Goal: Task Accomplishment & Management: Use online tool/utility

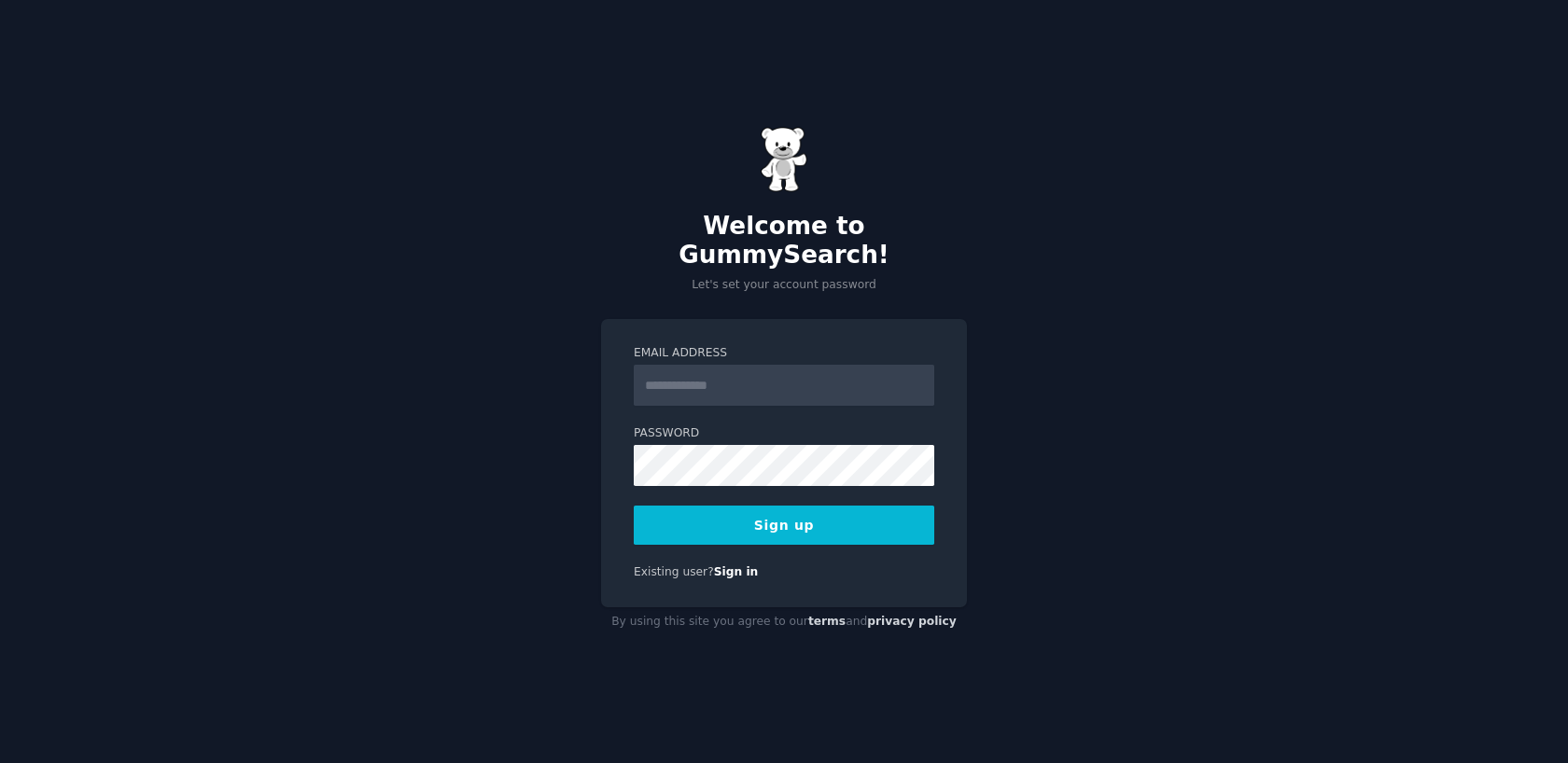
click at [709, 365] on input "Email Address" at bounding box center [784, 385] width 300 height 41
type input "**********"
click at [806, 515] on button "Sign up" at bounding box center [784, 525] width 300 height 39
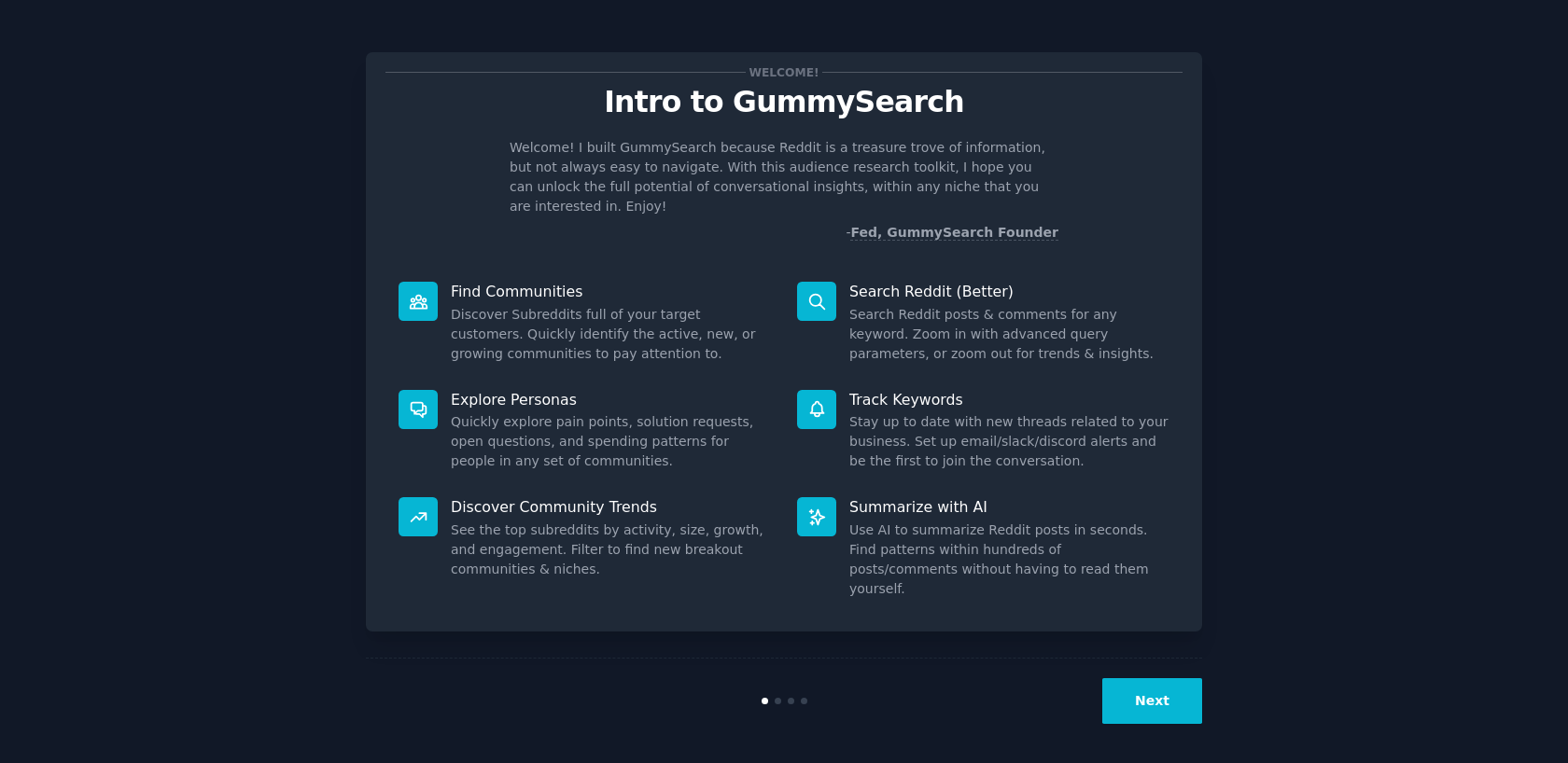
click at [1160, 691] on button "Next" at bounding box center [1153, 702] width 100 height 46
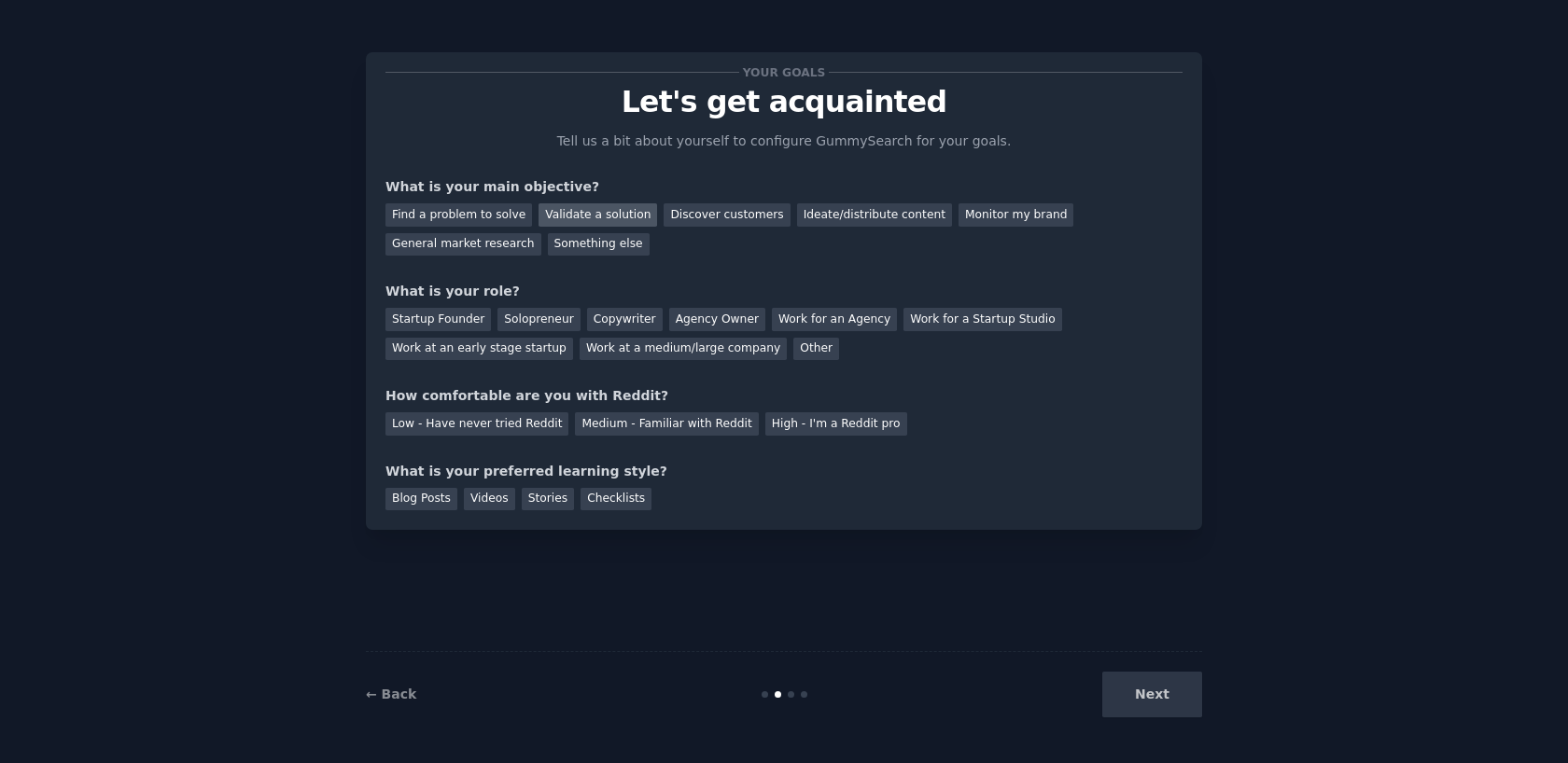
click at [571, 216] on div "Validate a solution" at bounding box center [598, 215] width 119 height 23
click at [715, 207] on div "Discover customers" at bounding box center [726, 215] width 126 height 23
click at [582, 215] on div "Validate a solution" at bounding box center [598, 215] width 119 height 23
click at [458, 319] on div "Startup Founder" at bounding box center [438, 319] width 105 height 23
drag, startPoint x: 645, startPoint y: 422, endPoint x: 570, endPoint y: 428, distance: 75.2
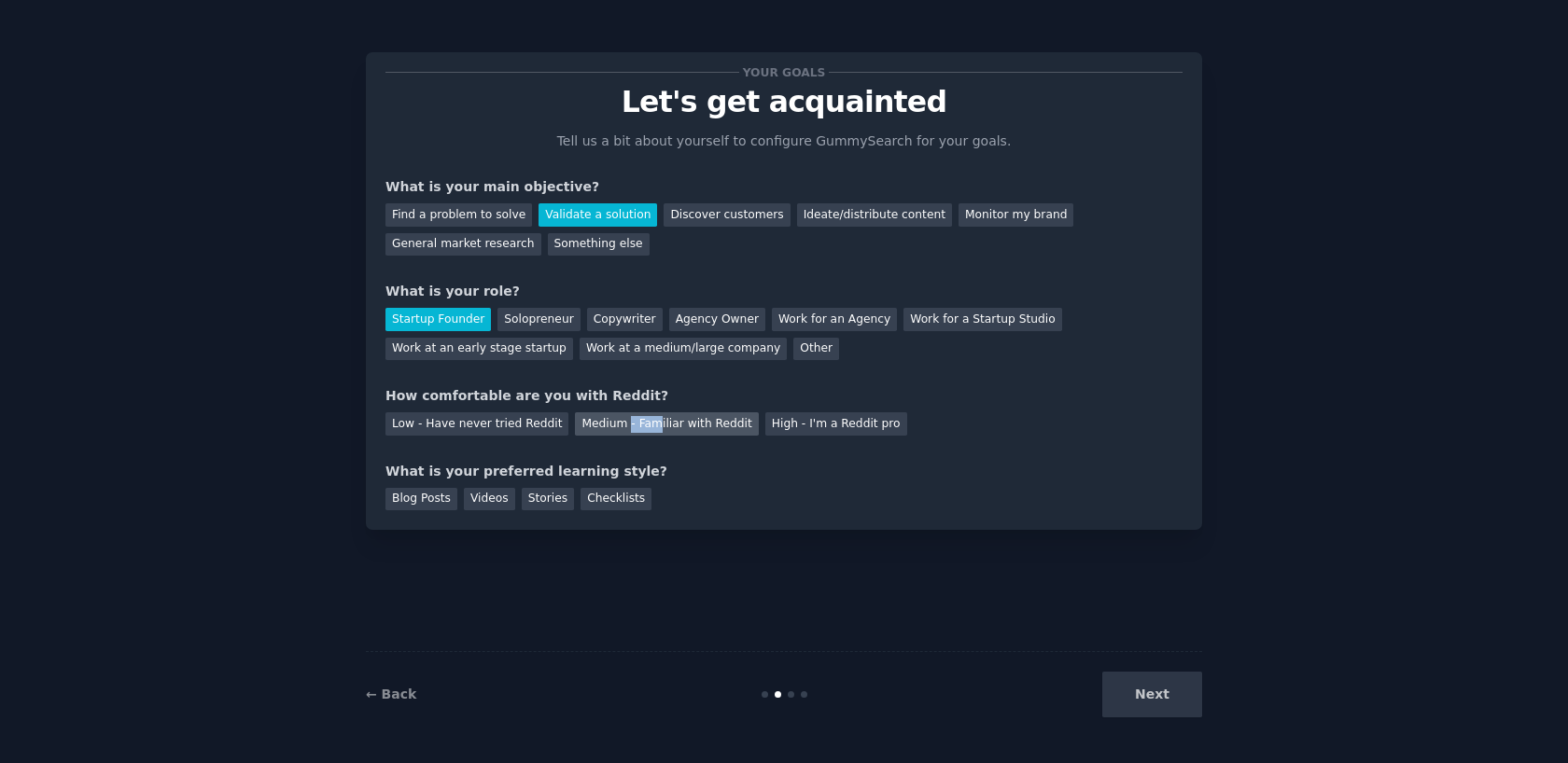
click at [597, 427] on div "Medium - Familiar with Reddit" at bounding box center [667, 424] width 183 height 23
click at [505, 424] on div "Low - Have never tried Reddit" at bounding box center [477, 424] width 183 height 23
click at [490, 497] on div "Videos" at bounding box center [490, 499] width 52 height 23
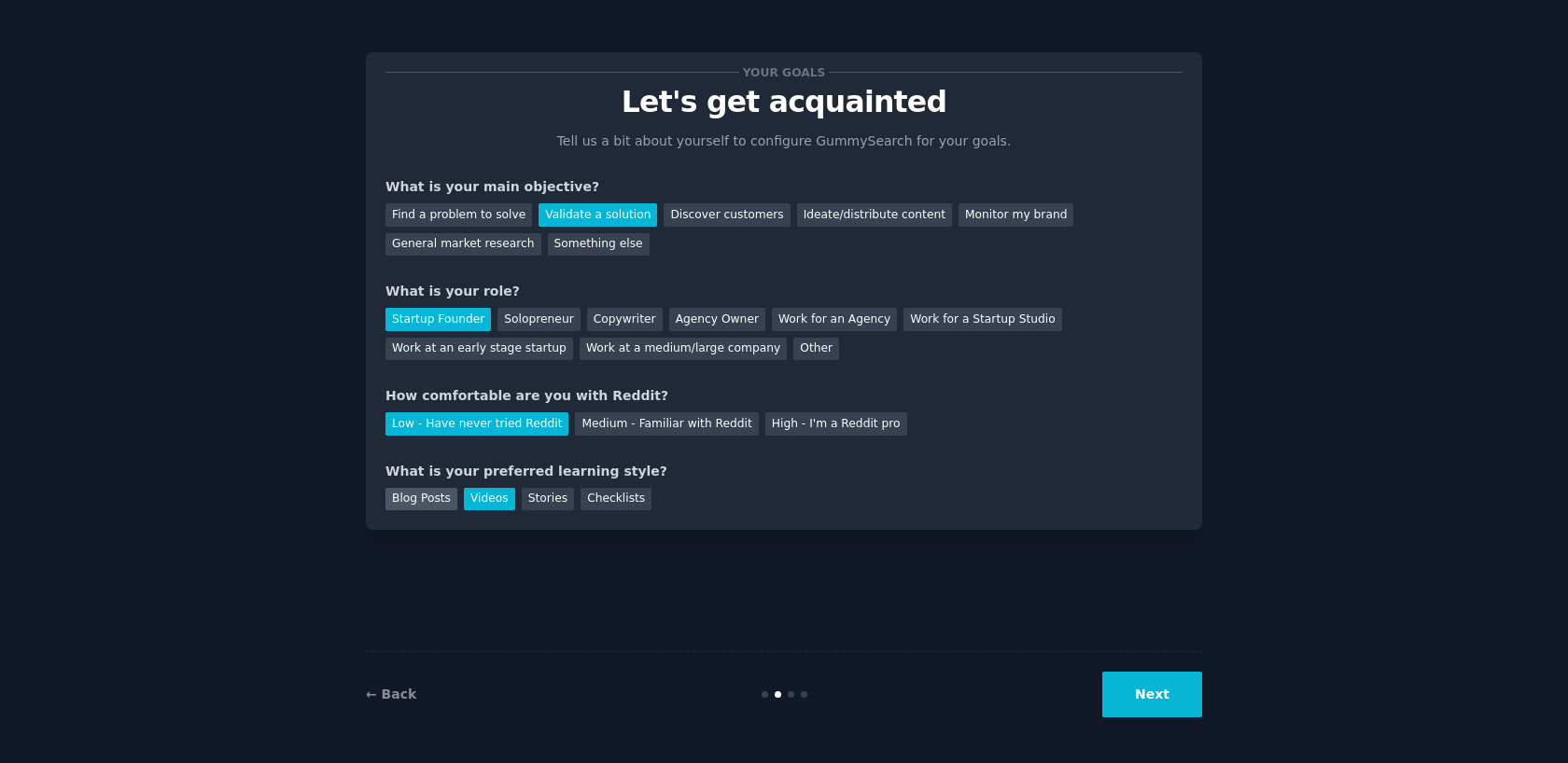
click at [423, 499] on div "Blog Posts" at bounding box center [421, 499] width 72 height 23
click at [1163, 697] on button "Next" at bounding box center [1153, 695] width 100 height 46
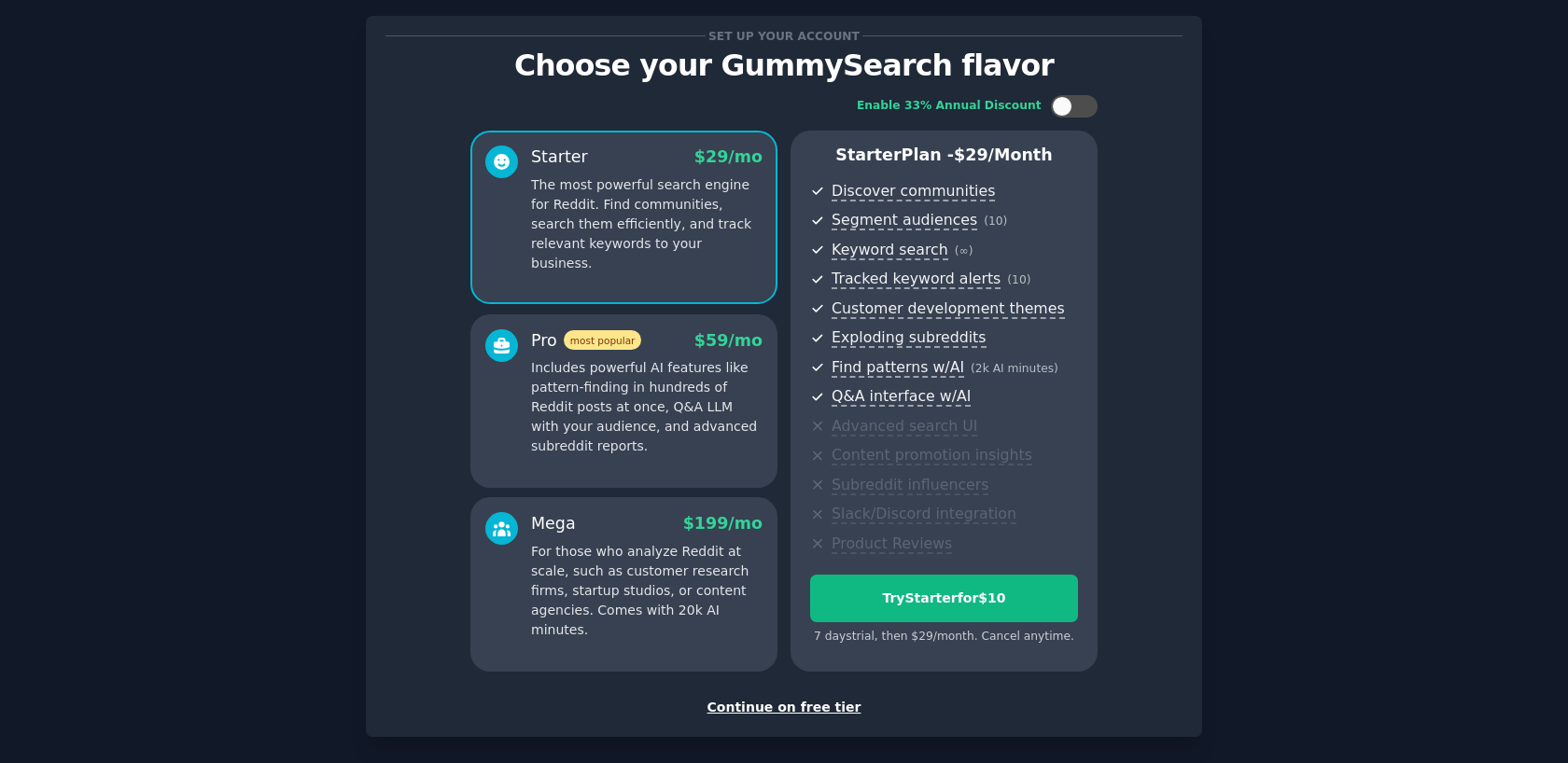
scroll to position [122, 0]
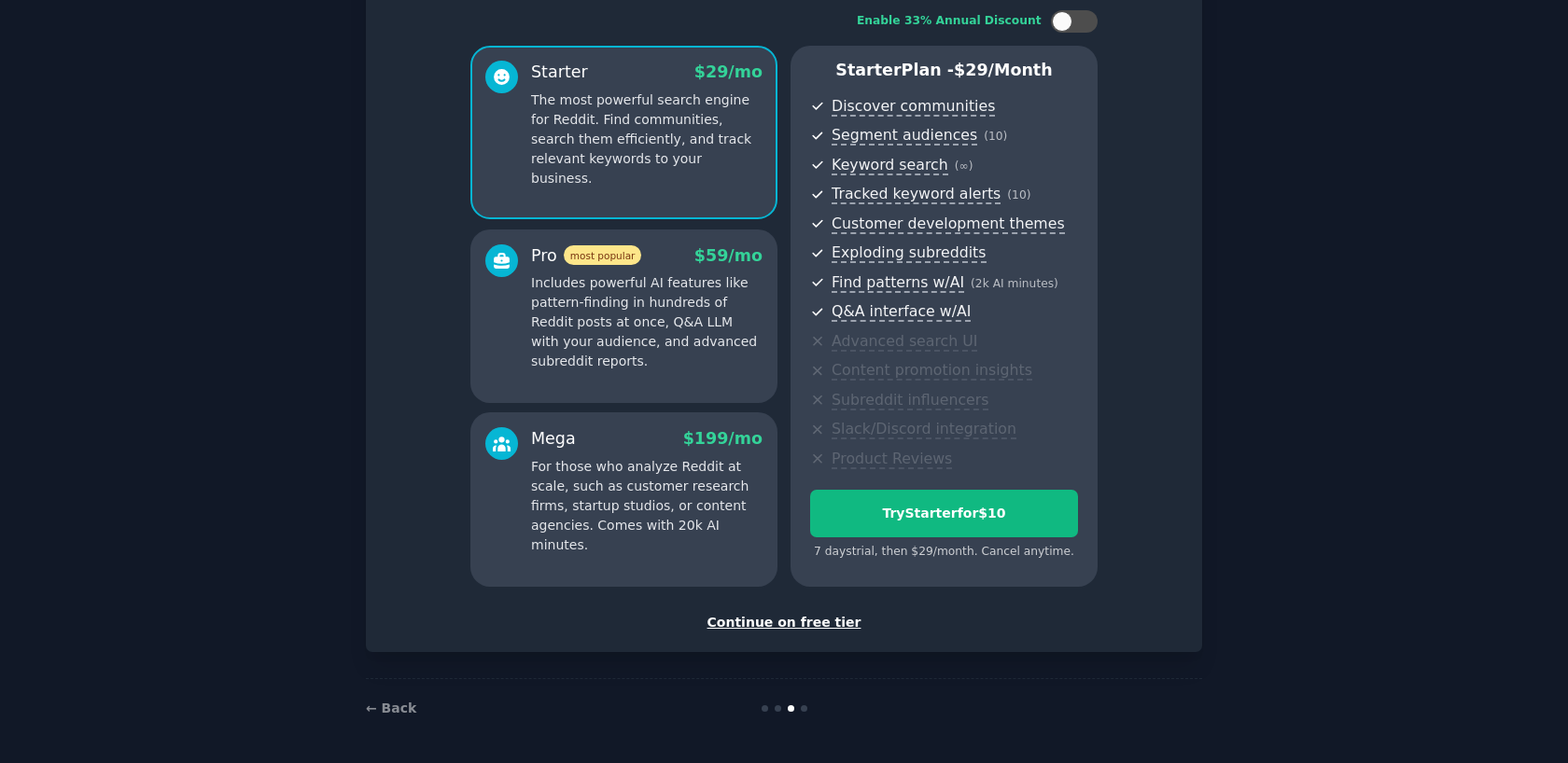
click at [807, 623] on div "Continue on free tier" at bounding box center [784, 623] width 797 height 19
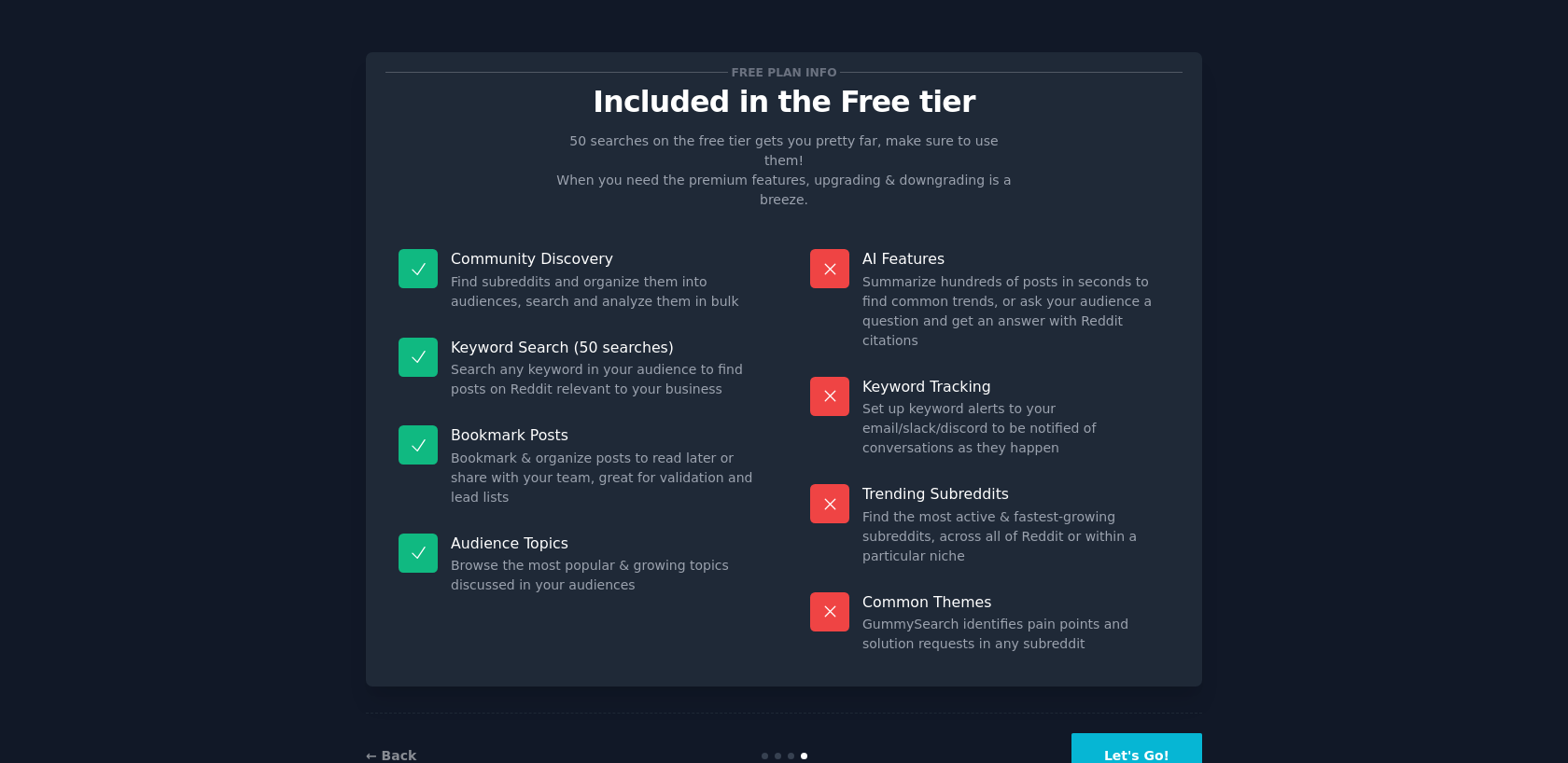
click at [1158, 733] on button "Let's Go!" at bounding box center [1137, 756] width 130 height 46
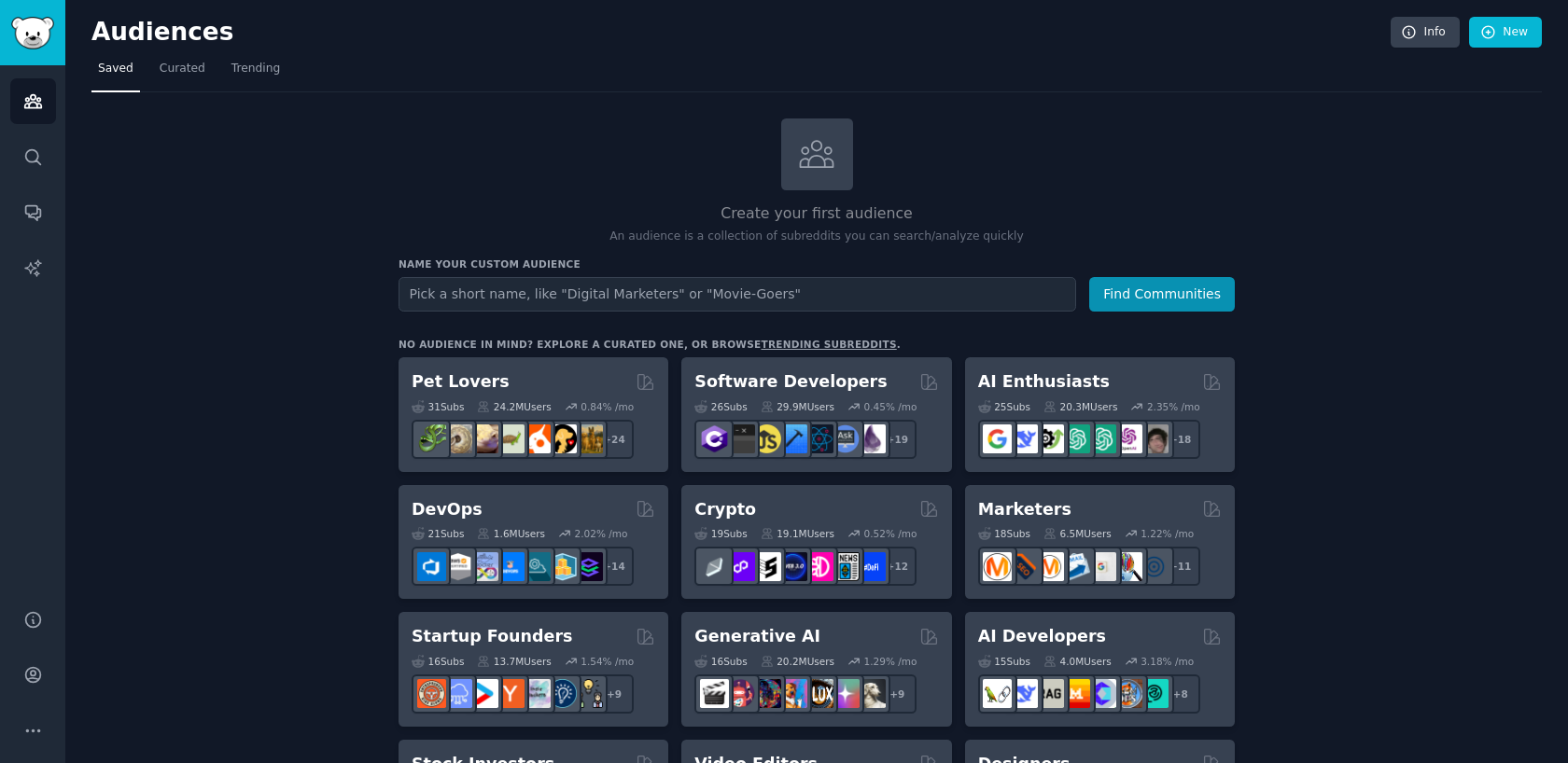
click at [623, 301] on input "text" at bounding box center [737, 294] width 678 height 35
type input "Memes"
click at [1089, 277] on button "Find Communities" at bounding box center [1162, 294] width 146 height 35
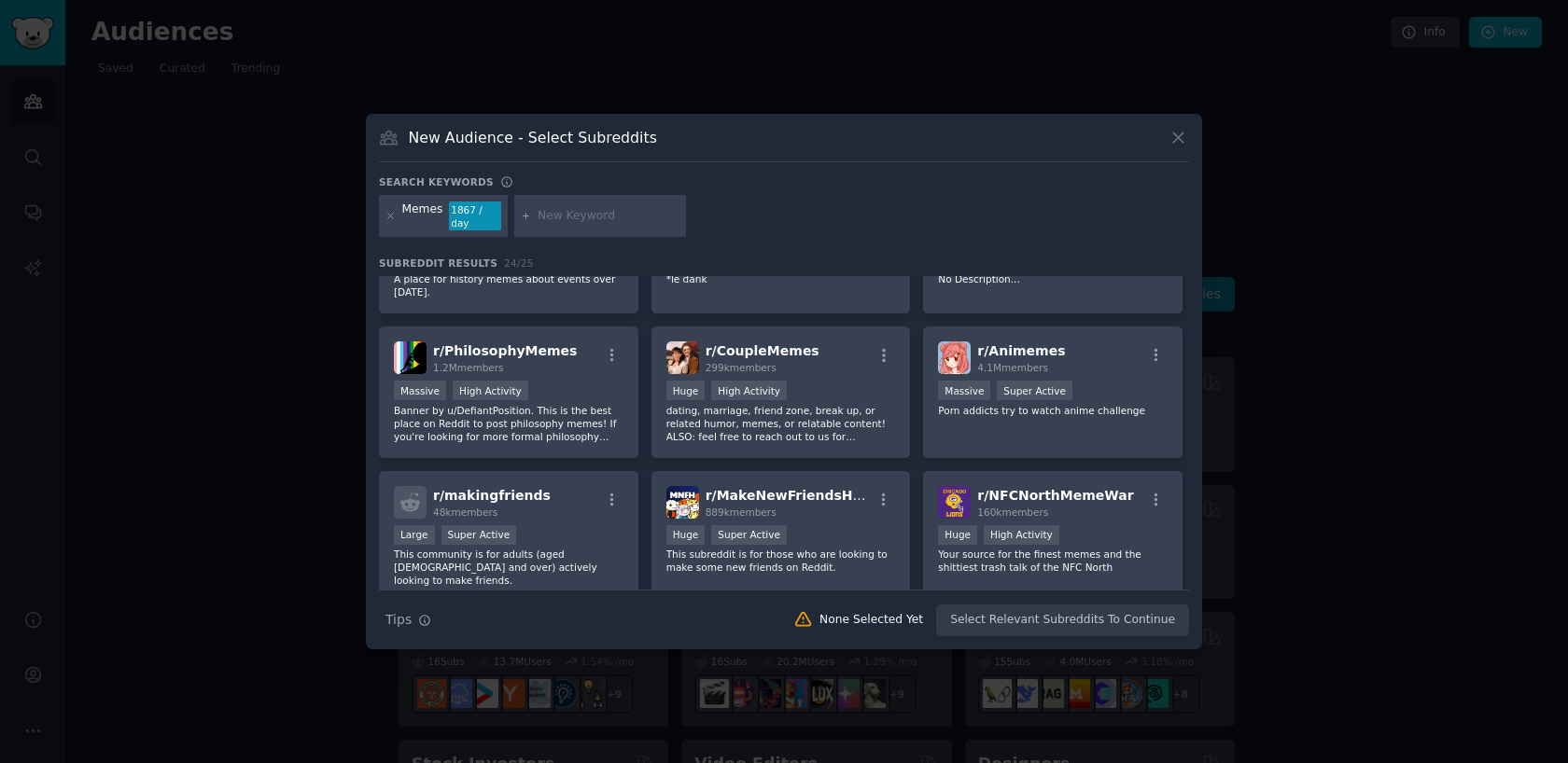
scroll to position [229, 0]
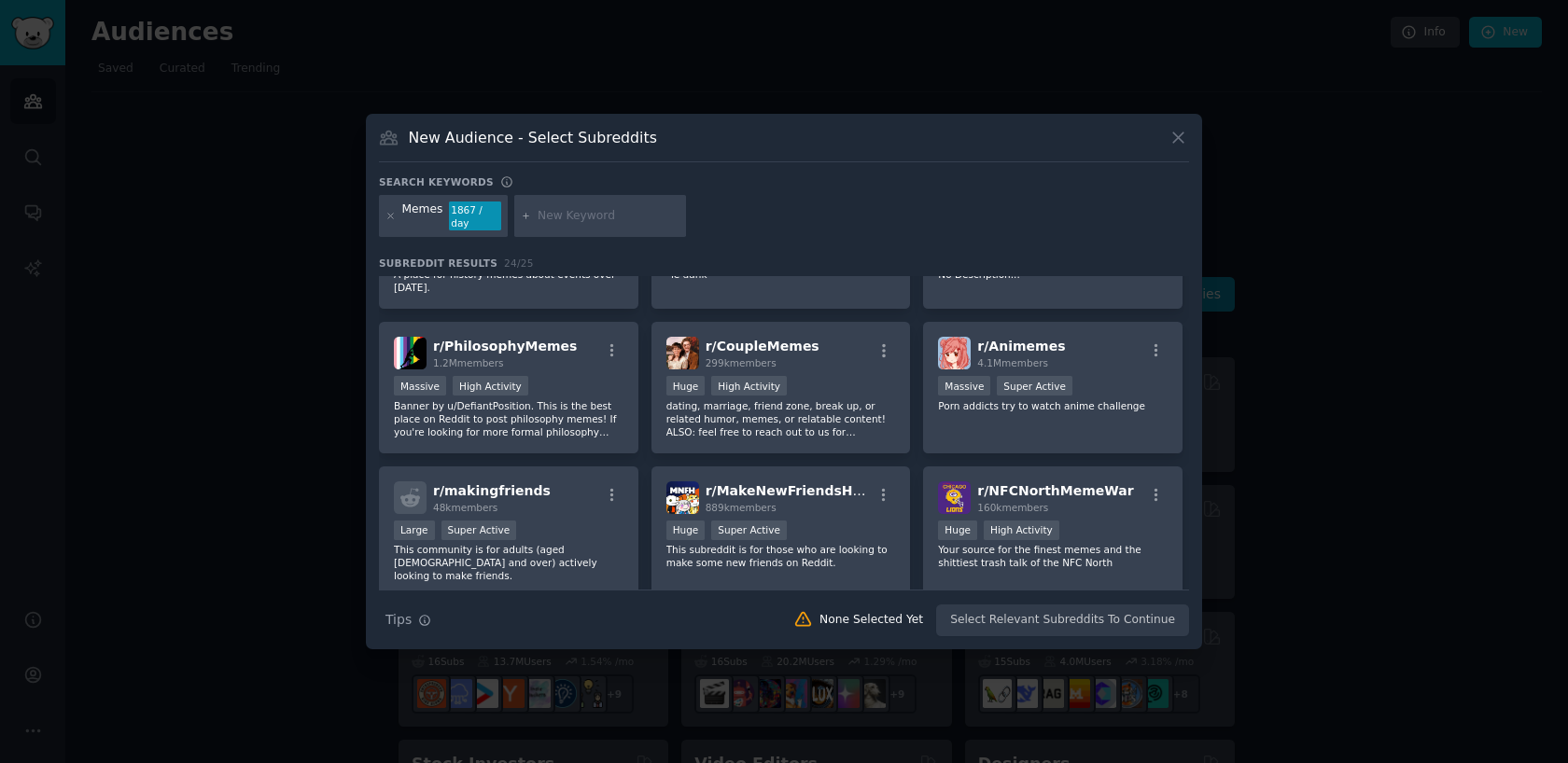
click at [555, 216] on input "text" at bounding box center [609, 217] width 142 height 17
type input "Crypto"
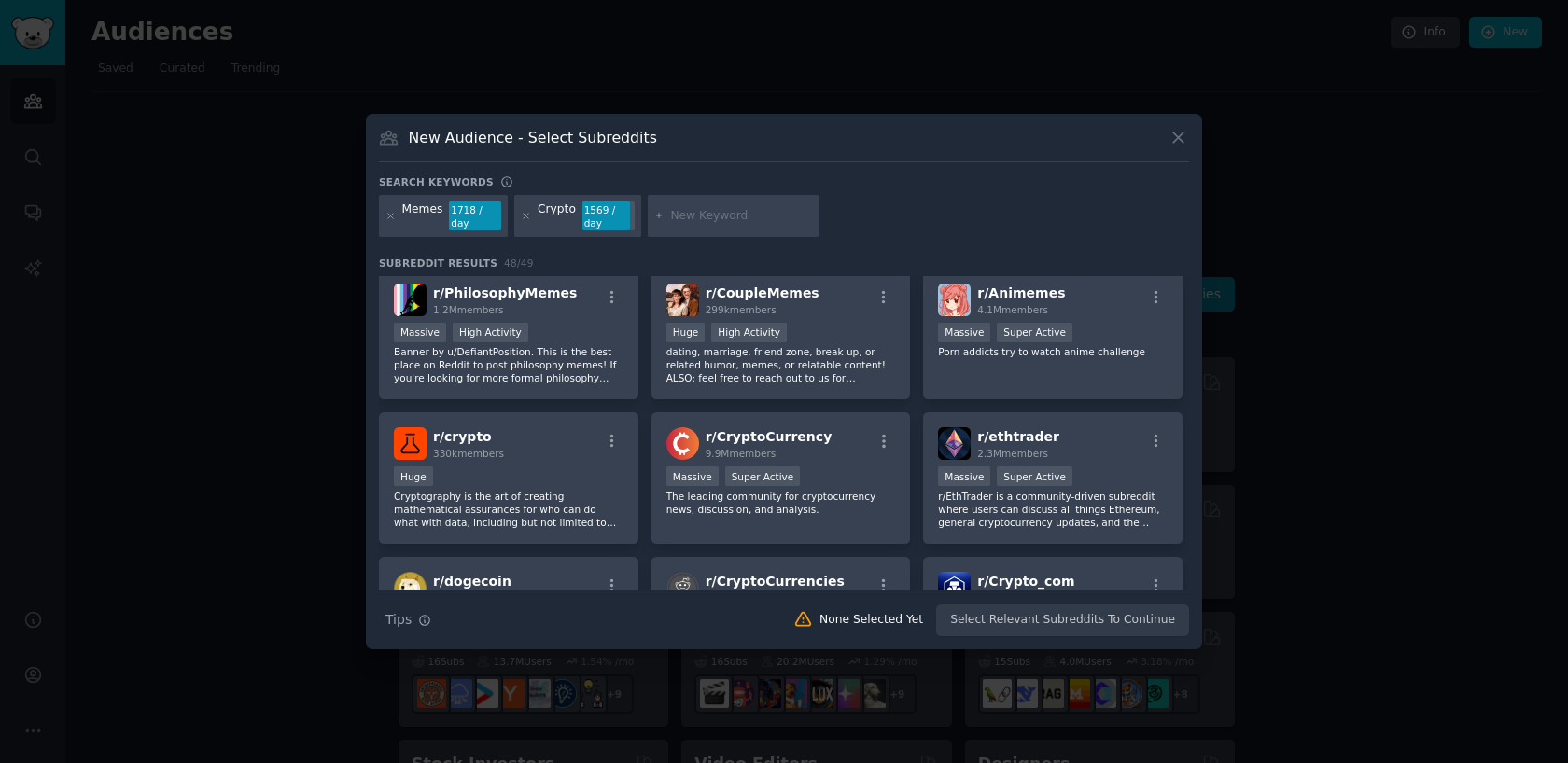
scroll to position [407, 0]
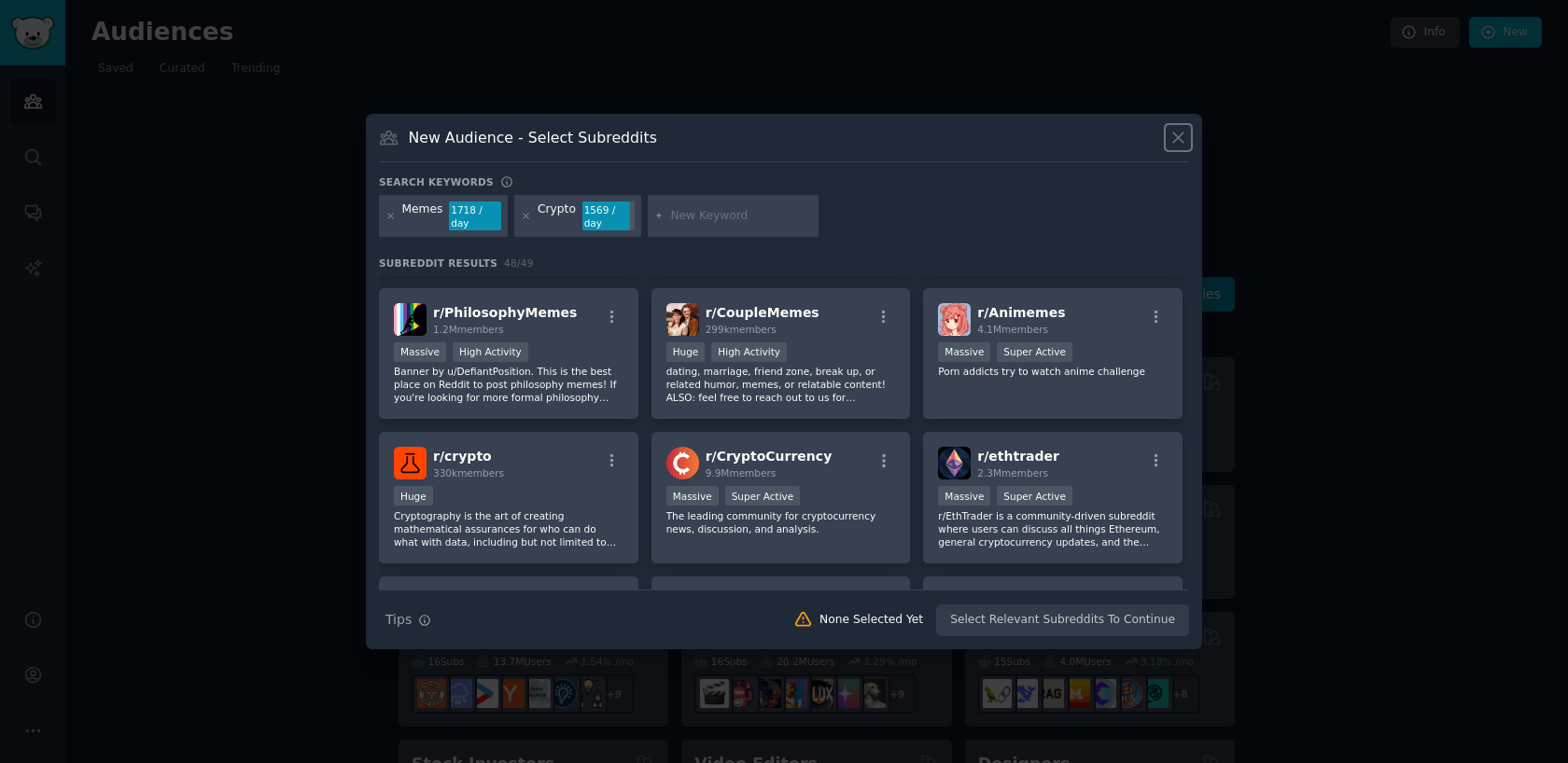
click at [1183, 146] on icon at bounding box center [1179, 137] width 19 height 19
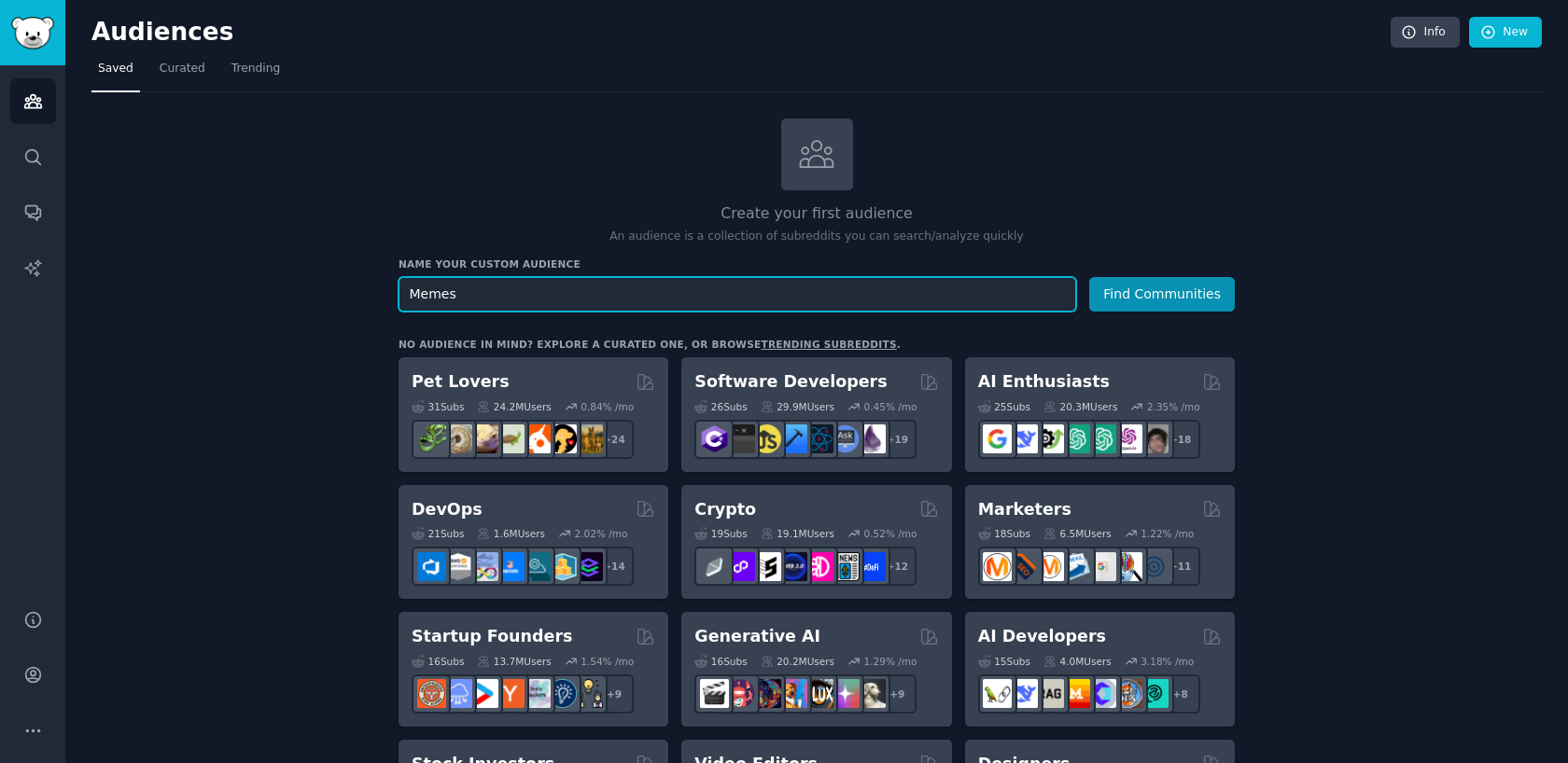
click at [409, 291] on input "Memes" at bounding box center [737, 294] width 678 height 35
type input "Crypto Memes"
click at [1089, 277] on button "Find Communities" at bounding box center [1162, 294] width 146 height 35
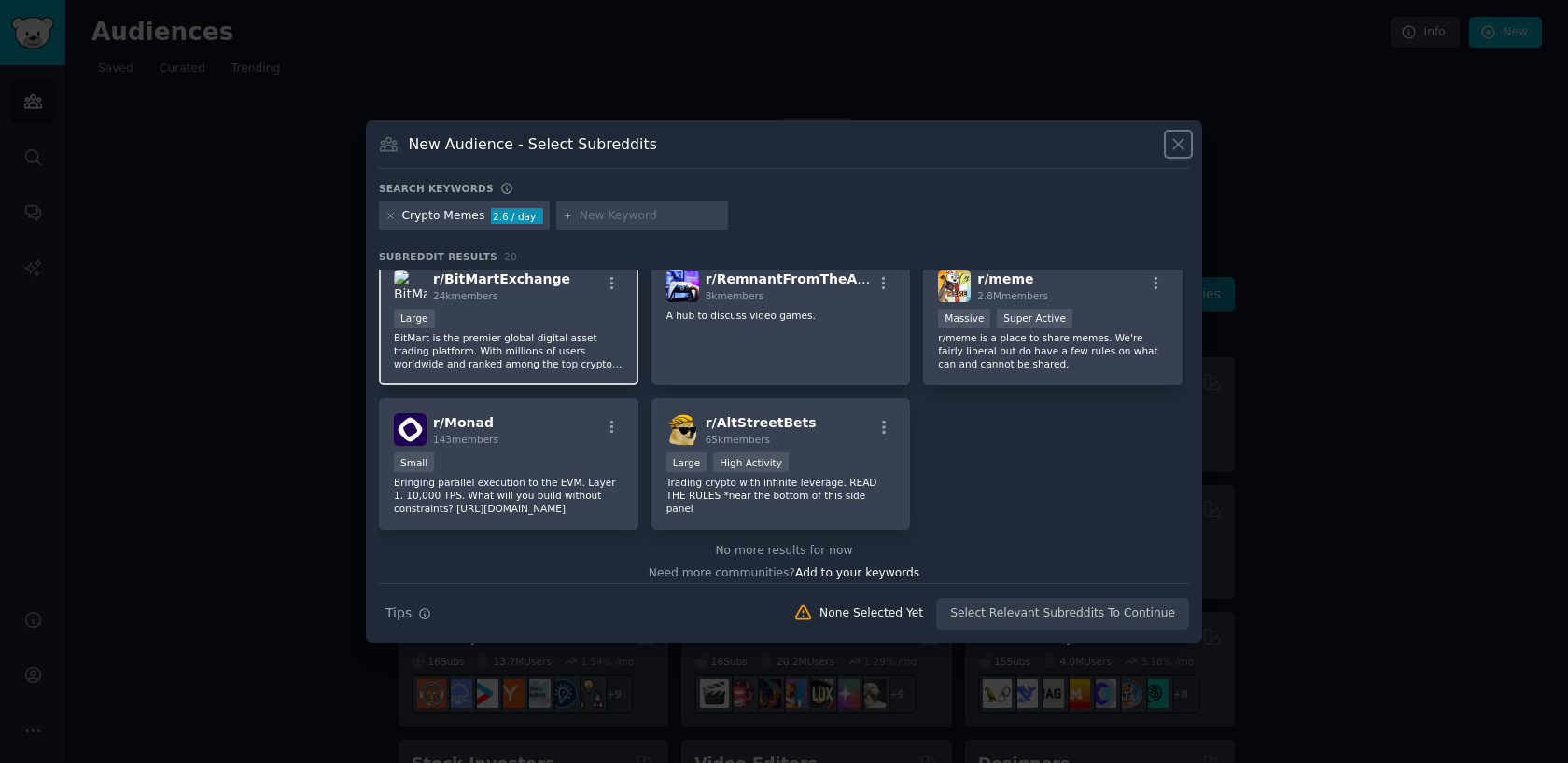
scroll to position [728, 0]
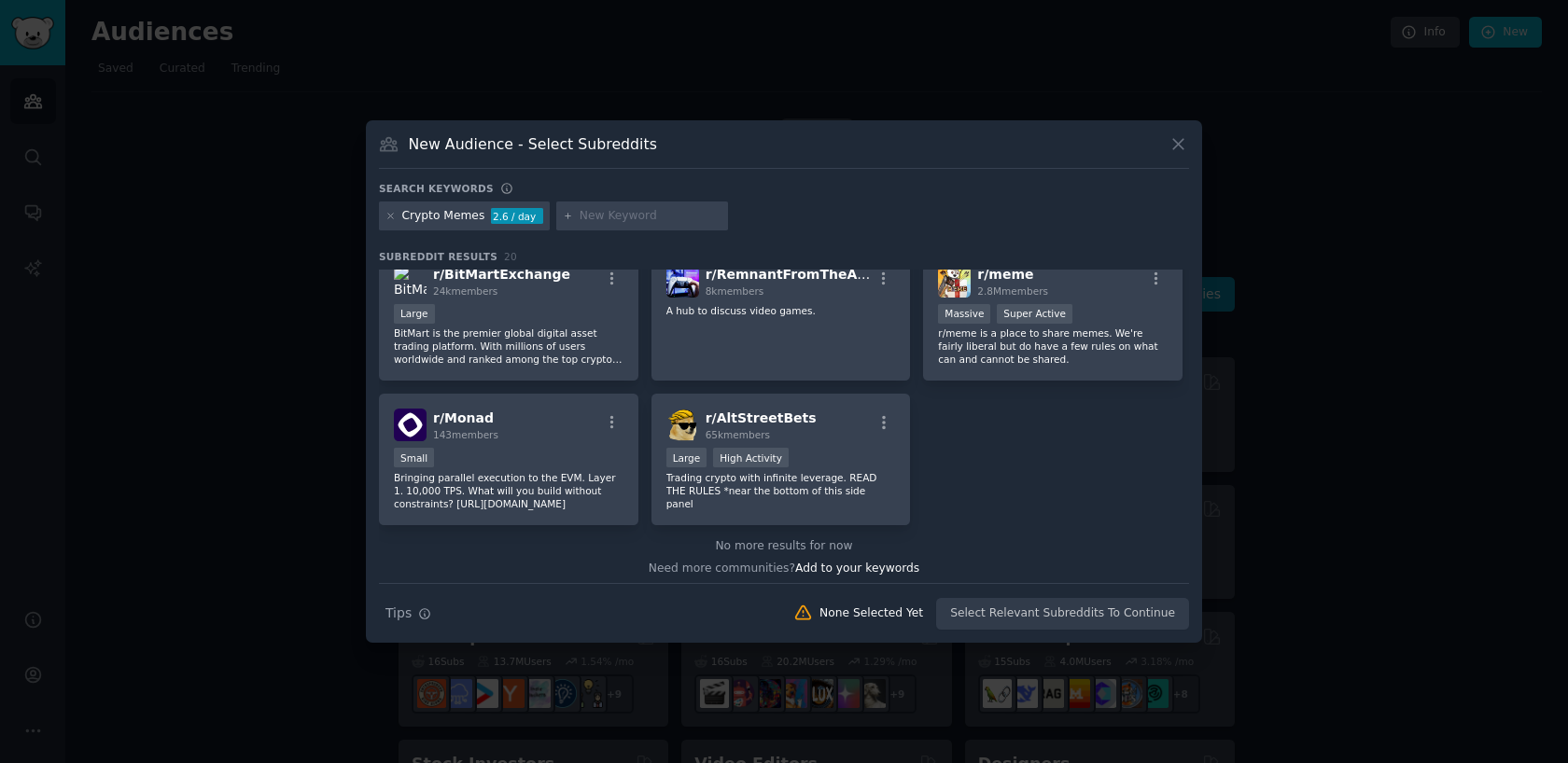
click at [1007, 613] on div "Search Tips Tips None Selected Yet Select Relevant Subreddits To Continue" at bounding box center [784, 606] width 810 height 47
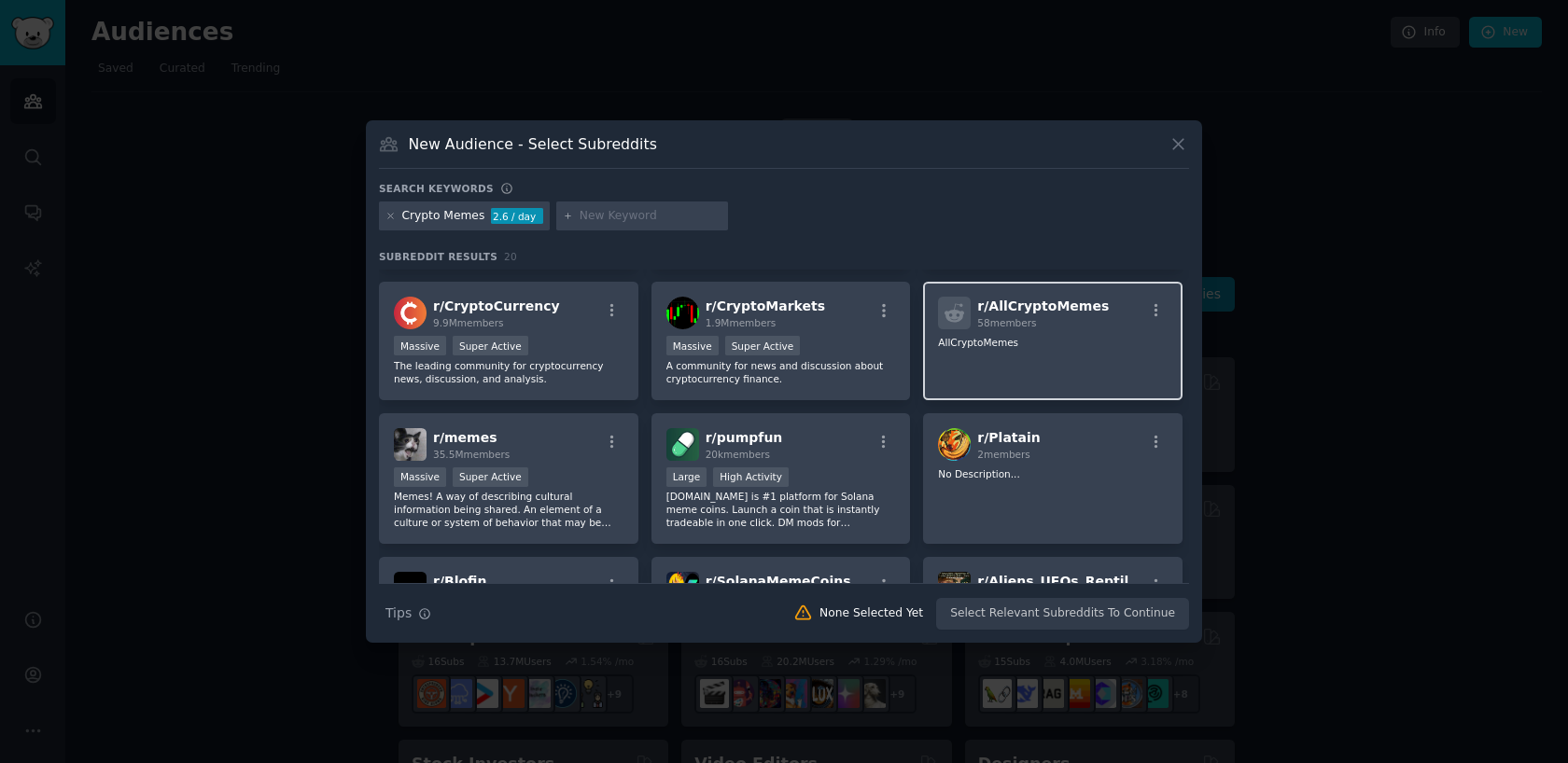
scroll to position [0, 0]
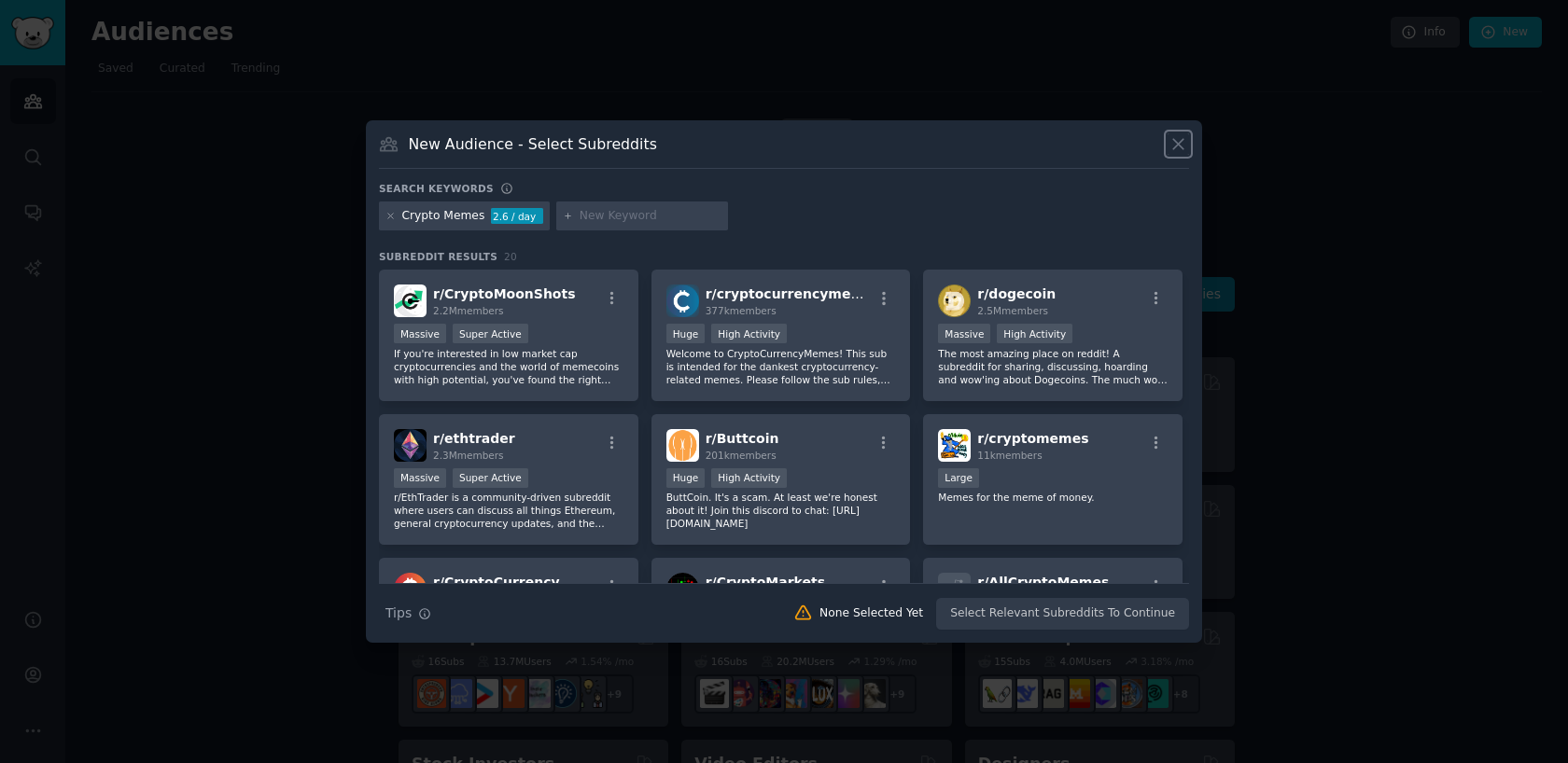
click at [1182, 136] on icon at bounding box center [1179, 144] width 19 height 19
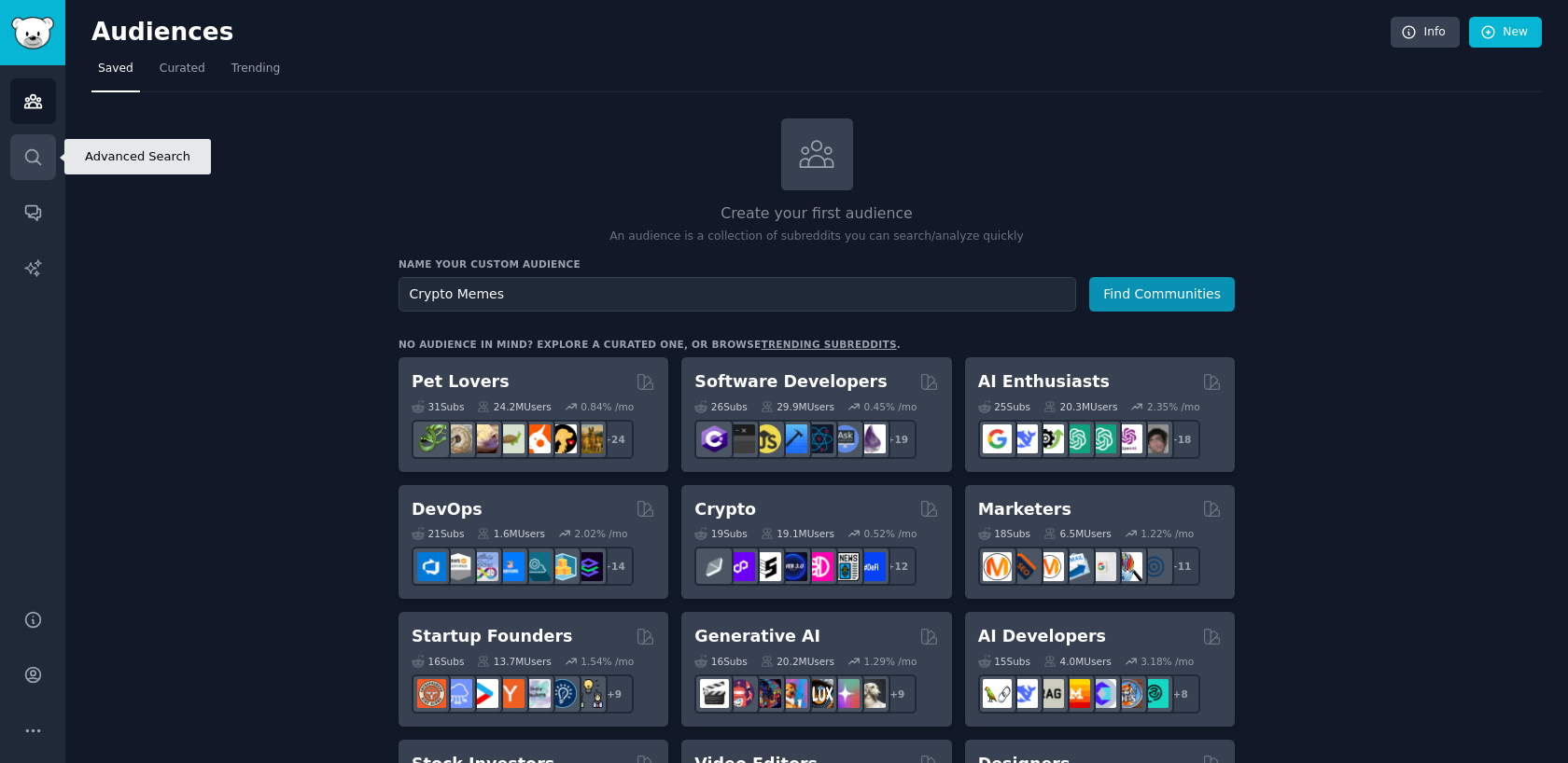
click at [26, 163] on icon "Sidebar" at bounding box center [33, 157] width 19 height 19
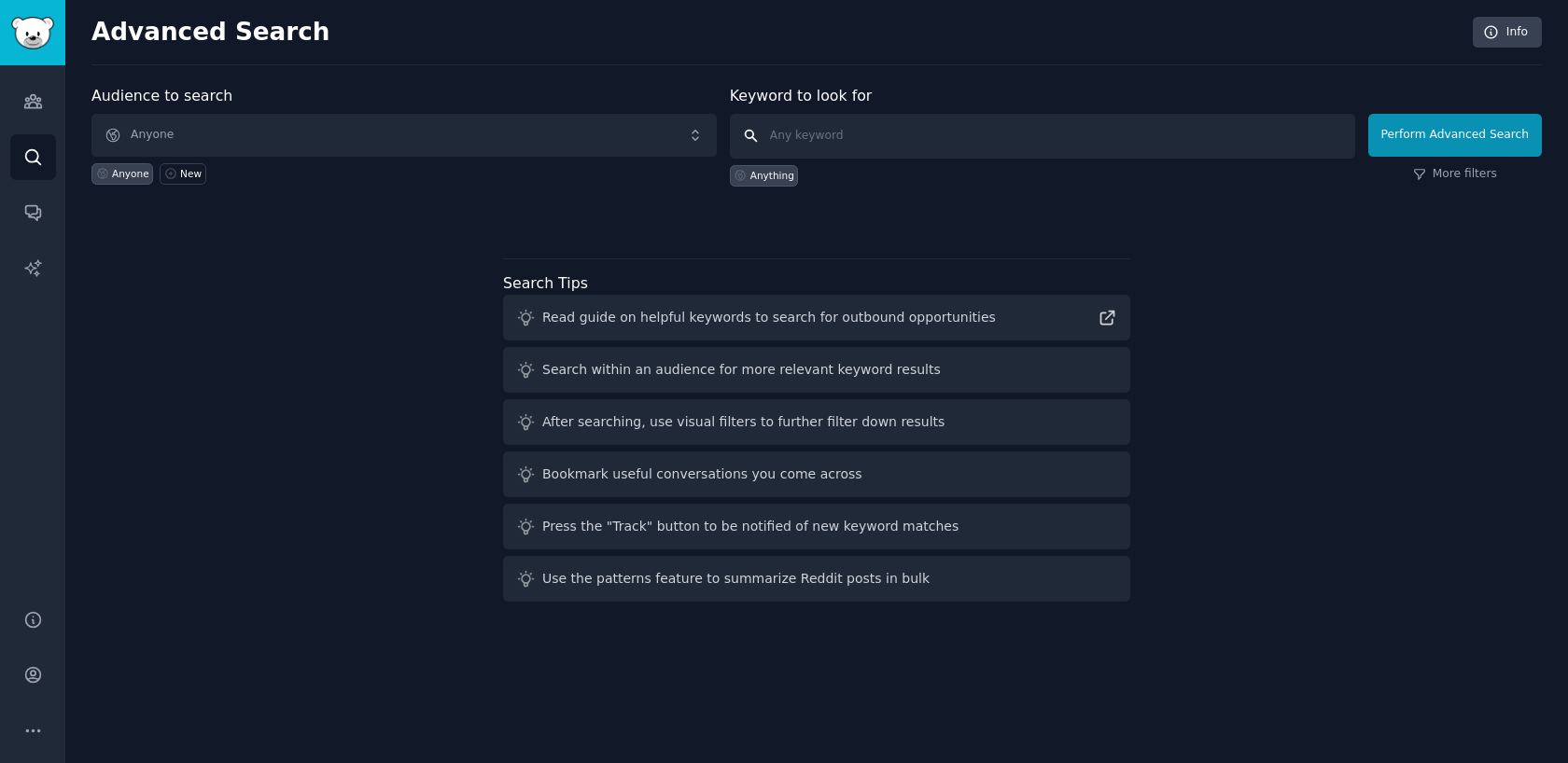
click at [793, 139] on input "text" at bounding box center [1042, 136] width 625 height 45
click at [483, 136] on span "Anyone" at bounding box center [404, 135] width 625 height 43
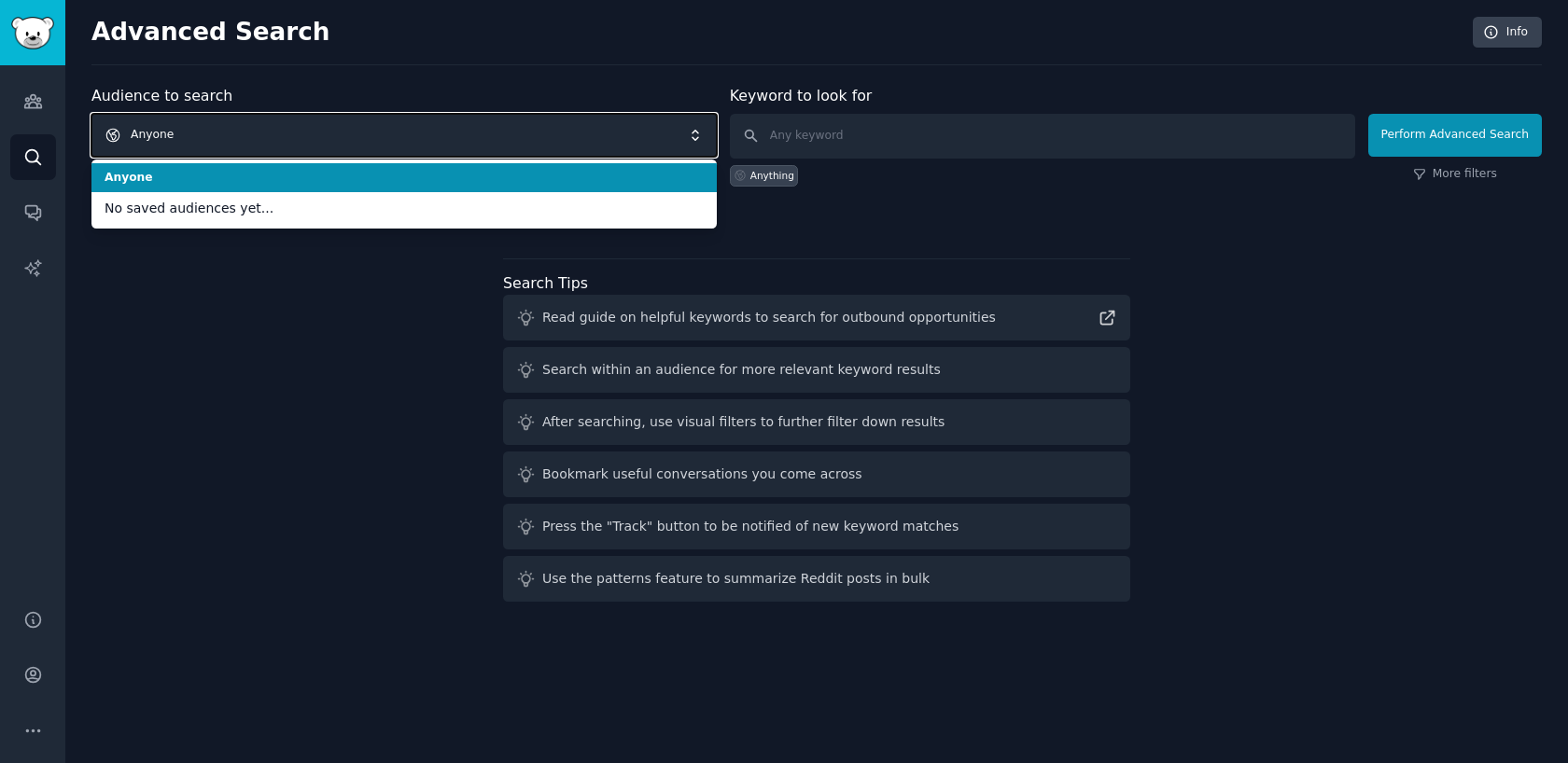
click at [483, 136] on span "Anyone" at bounding box center [404, 135] width 625 height 43
